Goal: Navigation & Orientation: Find specific page/section

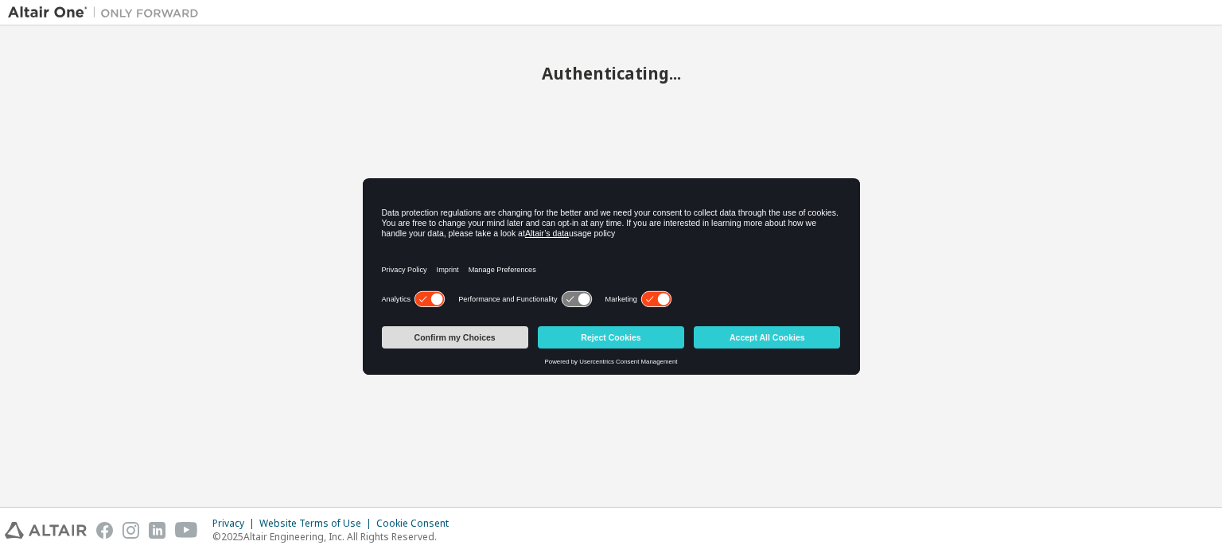
click at [477, 339] on button "Confirm my Choices" at bounding box center [455, 337] width 146 height 22
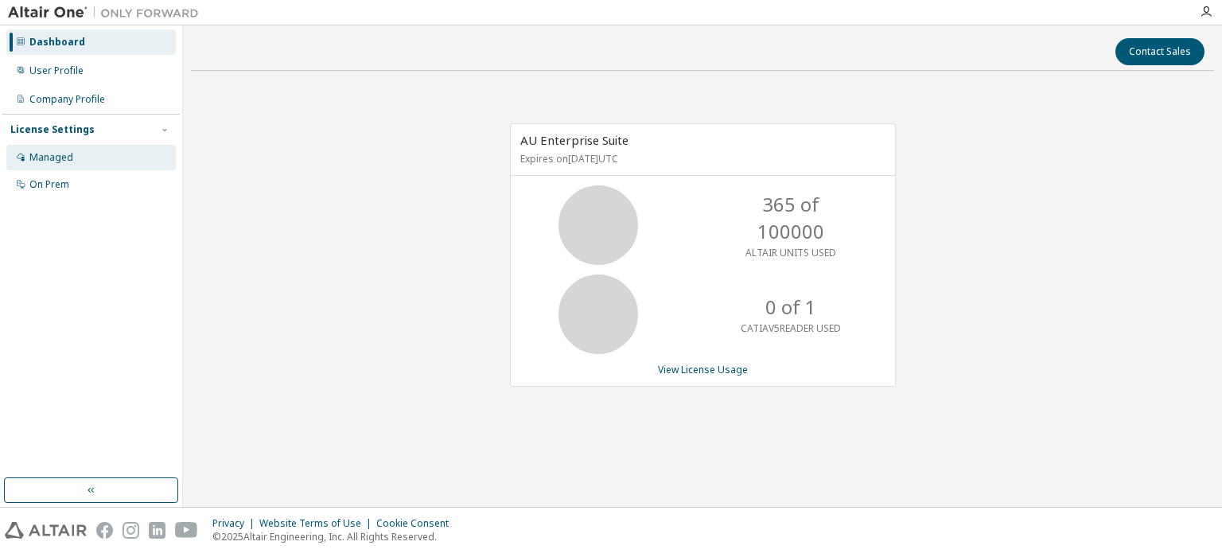
click at [48, 168] on div "Managed" at bounding box center [90, 157] width 169 height 25
